Goal: Navigation & Orientation: Find specific page/section

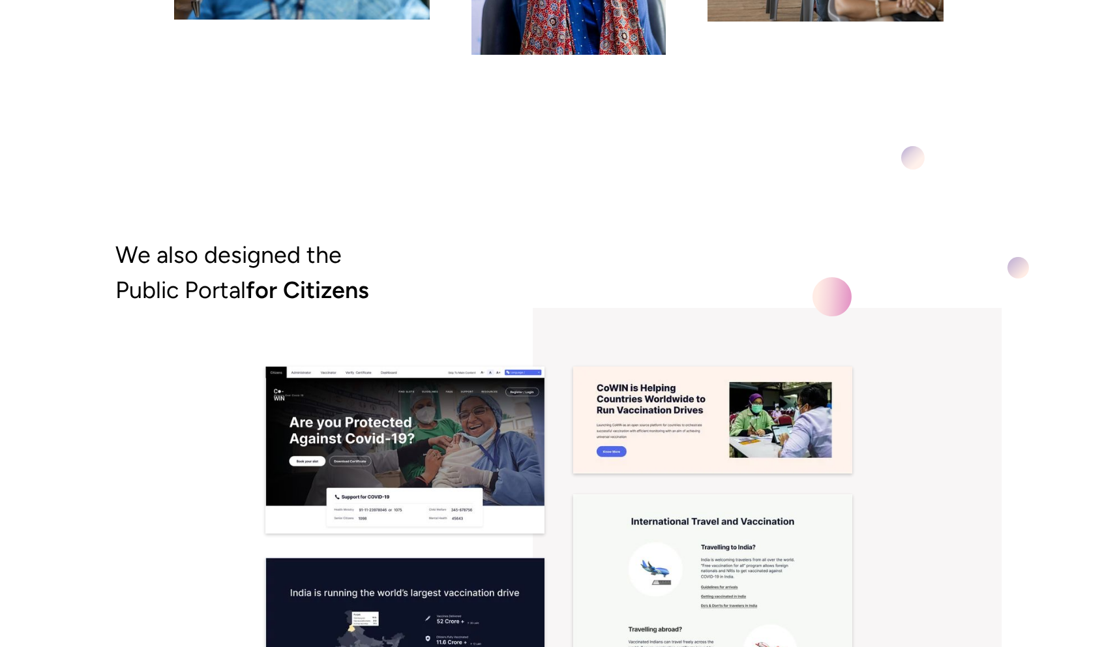
scroll to position [8163, 0]
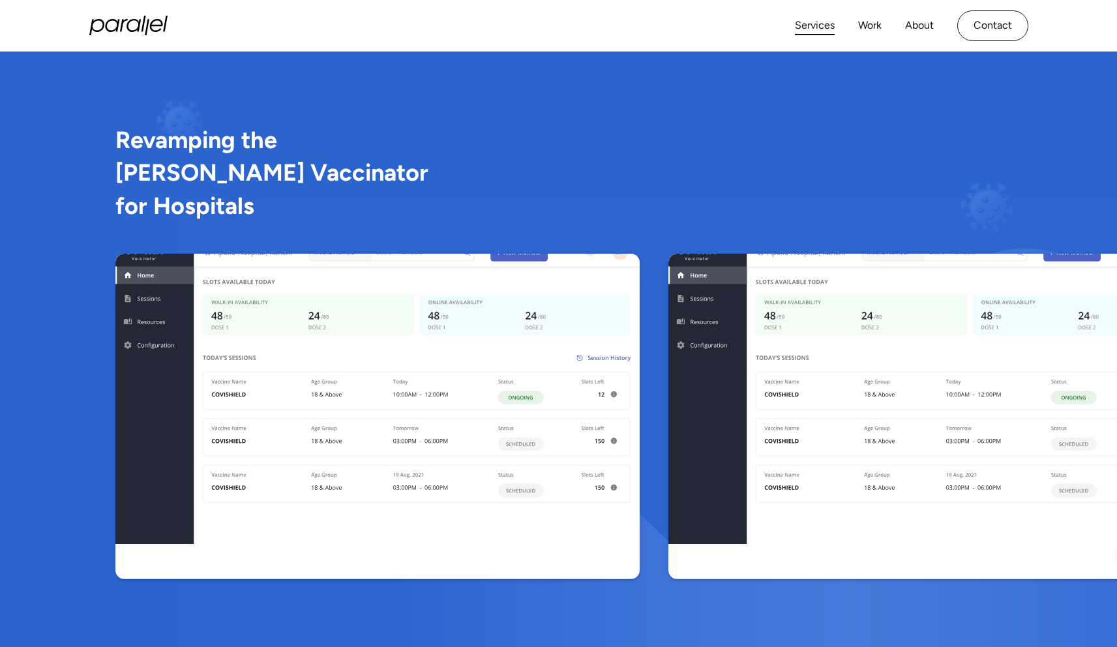
click at [820, 25] on link "Services" at bounding box center [815, 25] width 40 height 19
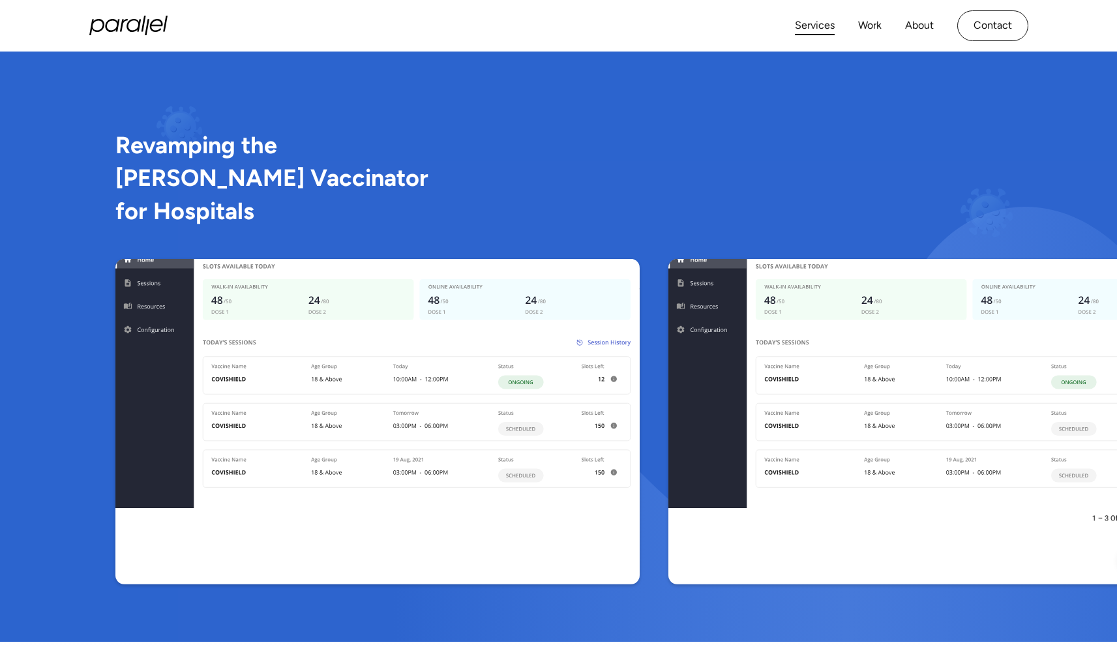
scroll to position [2082, 0]
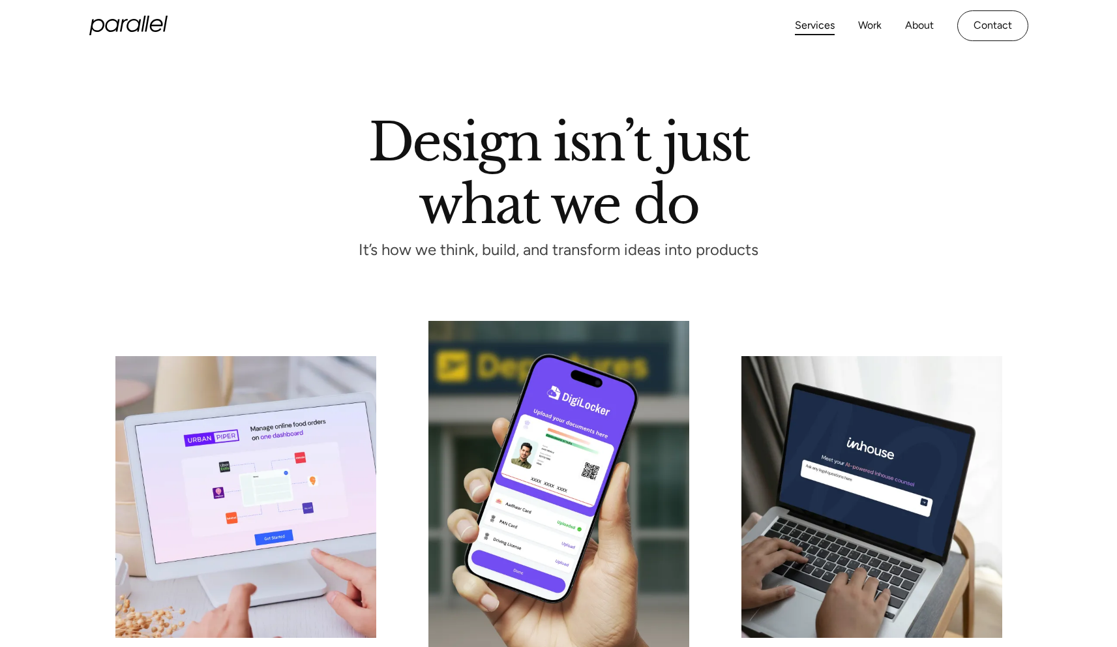
click at [129, 24] on icon "home" at bounding box center [128, 26] width 78 height 20
